Goal: Check status: Check status

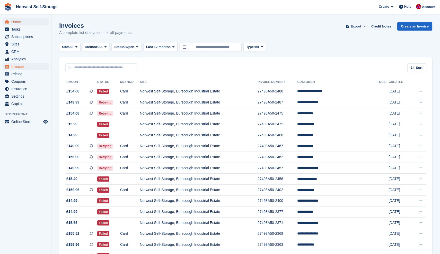
scroll to position [8, 0]
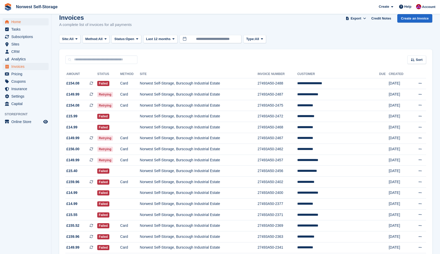
click at [15, 22] on span "Home" at bounding box center [26, 21] width 31 height 7
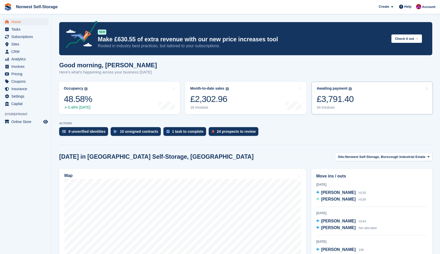
click at [365, 96] on link "Awaiting payment The total outstanding balance on all open invoices. £3,791.40 …" at bounding box center [371, 98] width 121 height 33
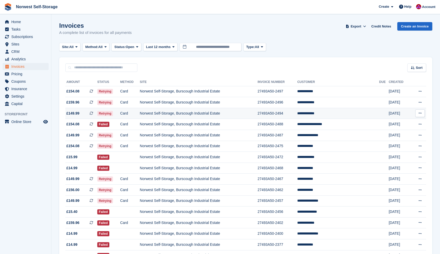
click at [85, 113] on span "£149.99 This is a recurring subscription invoice." at bounding box center [81, 113] width 32 height 5
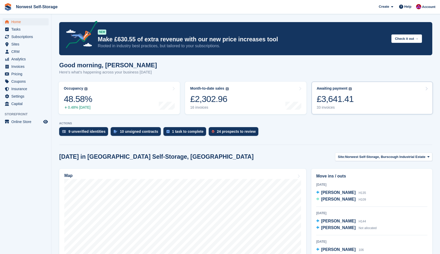
click at [363, 99] on link "Awaiting payment The total outstanding balance on all open invoices. £3,641.41 …" at bounding box center [371, 98] width 121 height 33
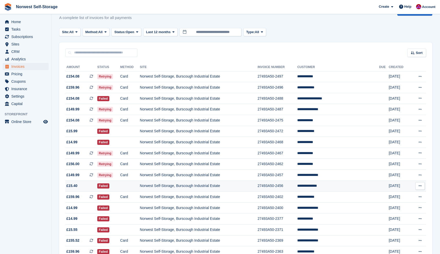
scroll to position [15, 0]
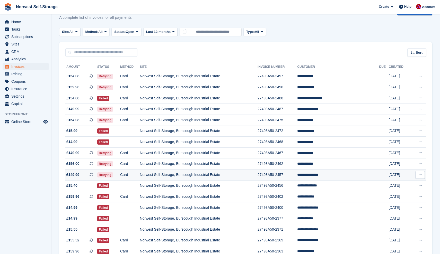
click at [86, 178] on span "£149.99 This is a recurring subscription invoice." at bounding box center [81, 174] width 32 height 5
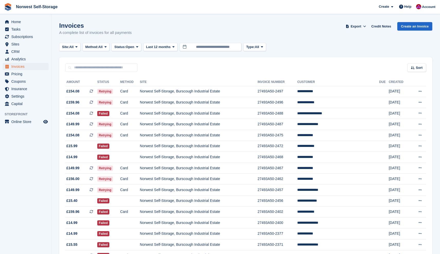
scroll to position [15, 0]
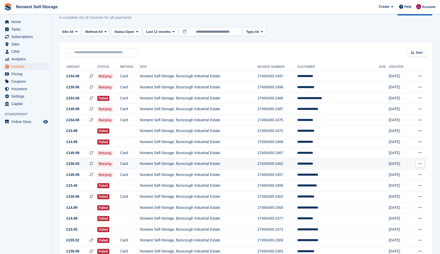
click at [84, 166] on span "£156.00 This is a recurring subscription invoice." at bounding box center [81, 163] width 32 height 5
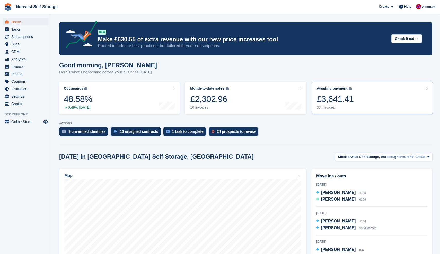
click at [367, 98] on link "Awaiting payment The total outstanding balance on all open invoices. £3,641.41 …" at bounding box center [371, 98] width 121 height 33
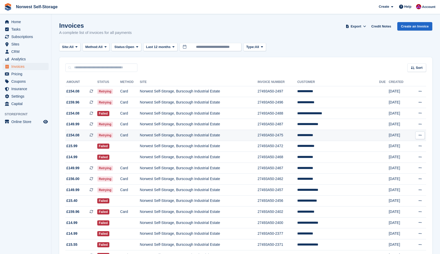
click at [85, 135] on span "£154.08 This is a recurring subscription invoice." at bounding box center [81, 135] width 32 height 5
click at [85, 125] on span "£149.99 This is a recurring subscription invoice." at bounding box center [81, 124] width 32 height 5
click at [13, 21] on span "Home" at bounding box center [26, 21] width 31 height 7
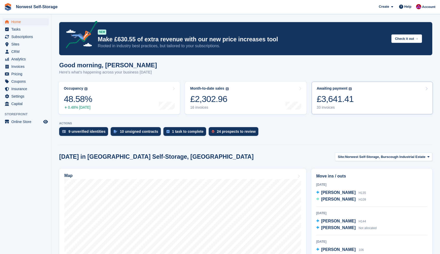
click at [370, 100] on link "Awaiting payment The total outstanding balance on all open invoices. £3,641.41 …" at bounding box center [371, 98] width 121 height 33
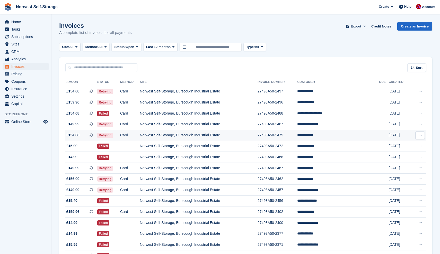
click at [85, 137] on span "£154.08 This is a recurring subscription invoice." at bounding box center [81, 135] width 32 height 5
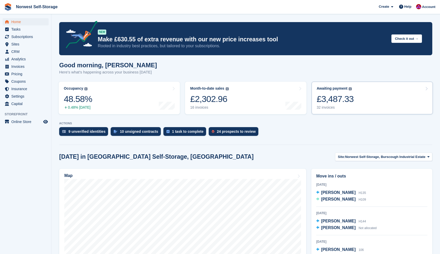
click at [365, 94] on link "Awaiting payment The total outstanding balance on all open invoices. £3,487.33 …" at bounding box center [371, 98] width 121 height 33
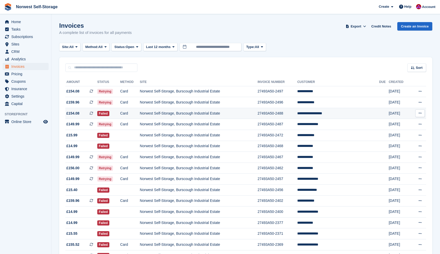
click at [84, 113] on span "£154.08 This is a recurring subscription invoice." at bounding box center [81, 113] width 32 height 5
click at [85, 204] on span "£159.96 This is a recurring subscription invoice." at bounding box center [81, 200] width 32 height 5
click at [16, 21] on span "Home" at bounding box center [26, 21] width 31 height 7
